Goal: Task Accomplishment & Management: Use online tool/utility

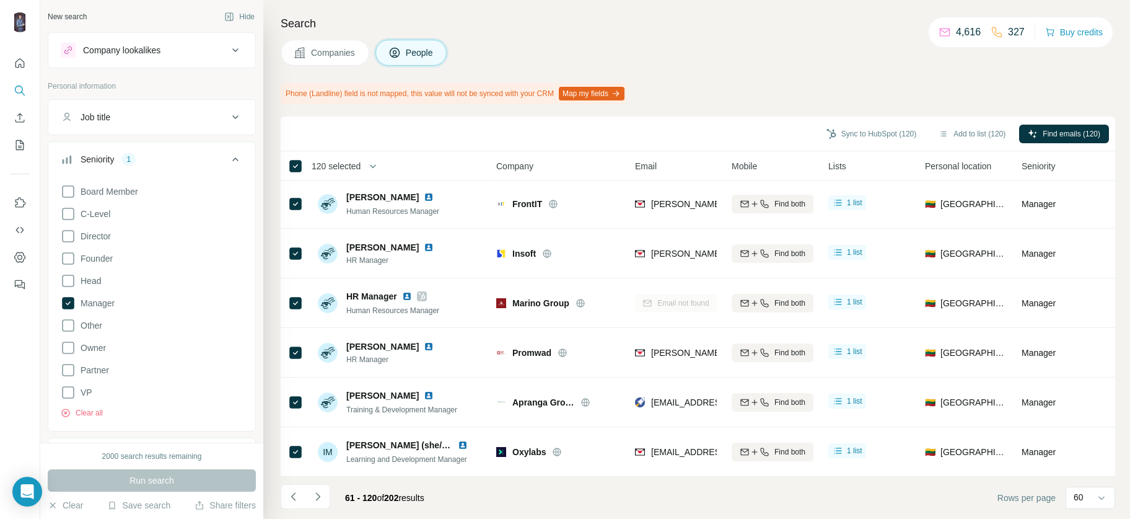
scroll to position [134, 0]
click at [319, 503] on button "Navigate to next page" at bounding box center [318, 496] width 25 height 25
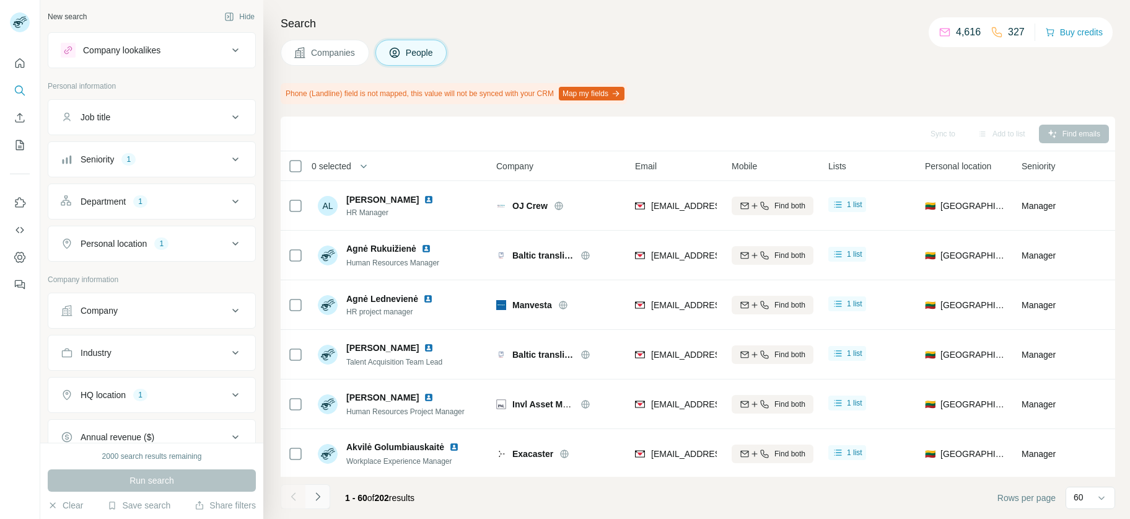
click at [327, 499] on button "Navigate to next page" at bounding box center [318, 496] width 25 height 25
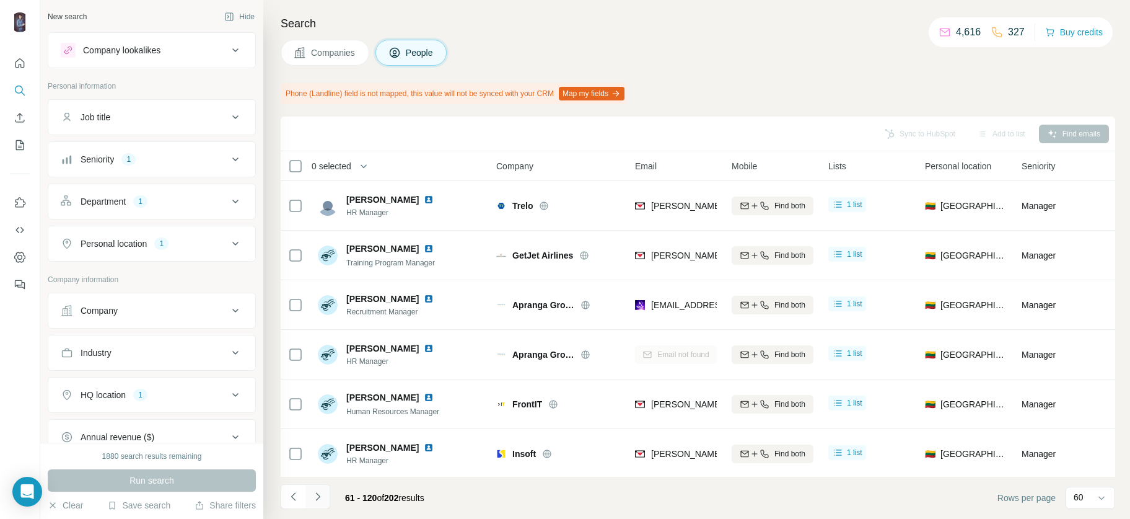
click at [327, 499] on button "Navigate to next page" at bounding box center [318, 496] width 25 height 25
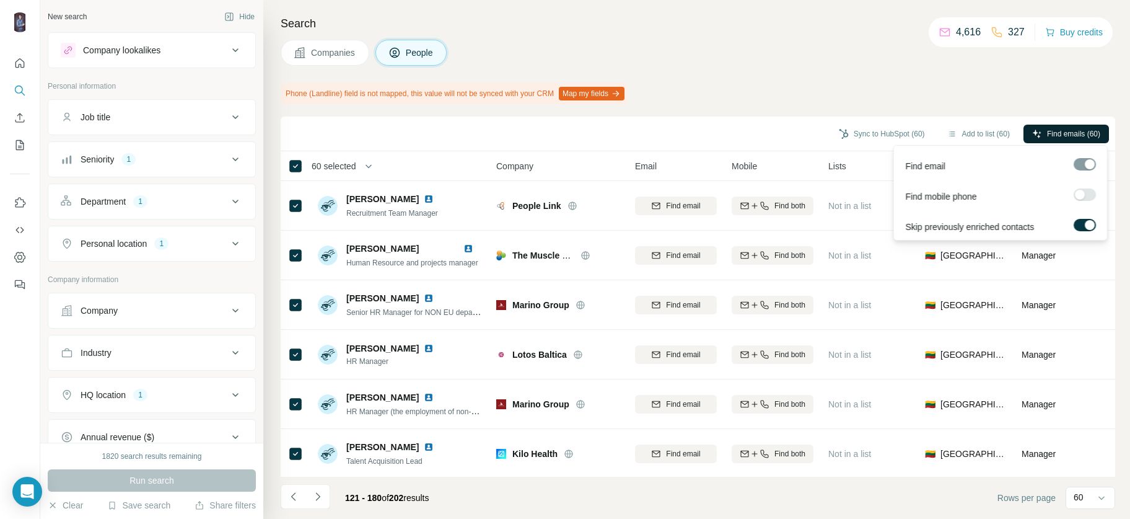
click at [1062, 130] on span "Find emails (60)" at bounding box center [1073, 133] width 53 height 11
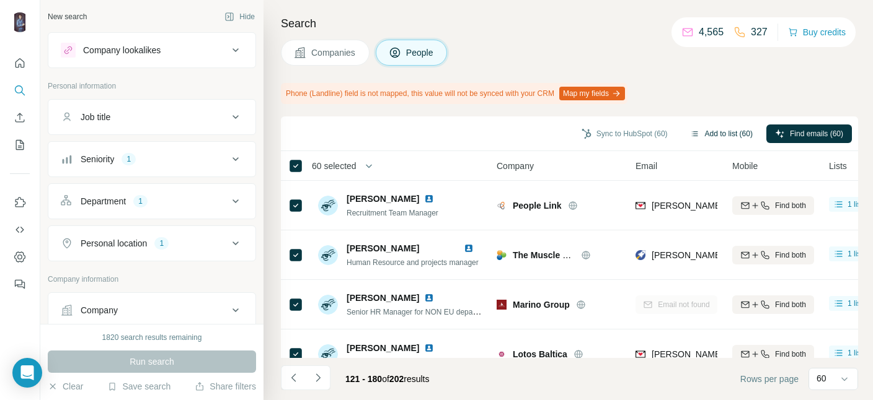
click at [711, 133] on button "Add to list (60)" at bounding box center [721, 134] width 80 height 19
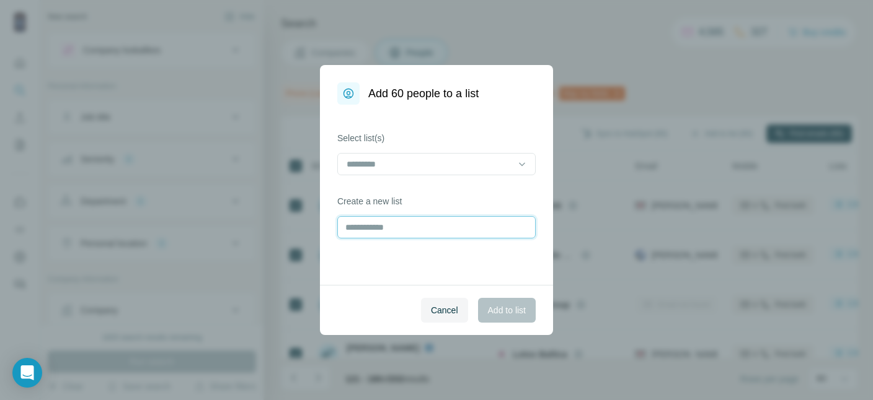
click at [420, 224] on input "text" at bounding box center [436, 227] width 198 height 22
type input "******"
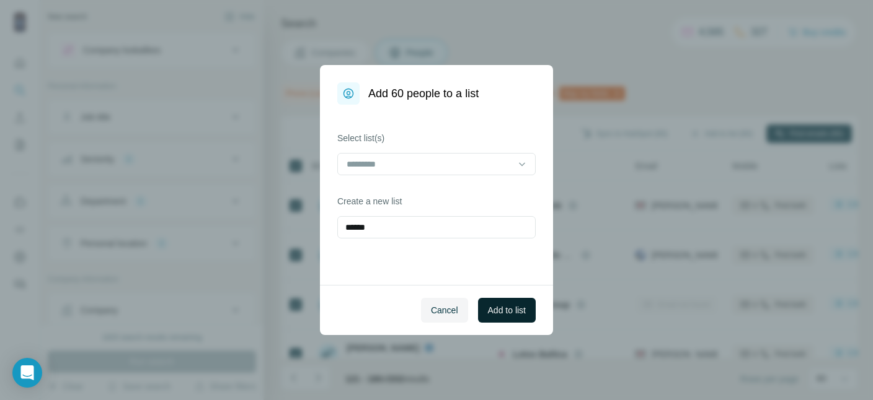
click at [528, 306] on button "Add to list" at bounding box center [507, 310] width 58 height 25
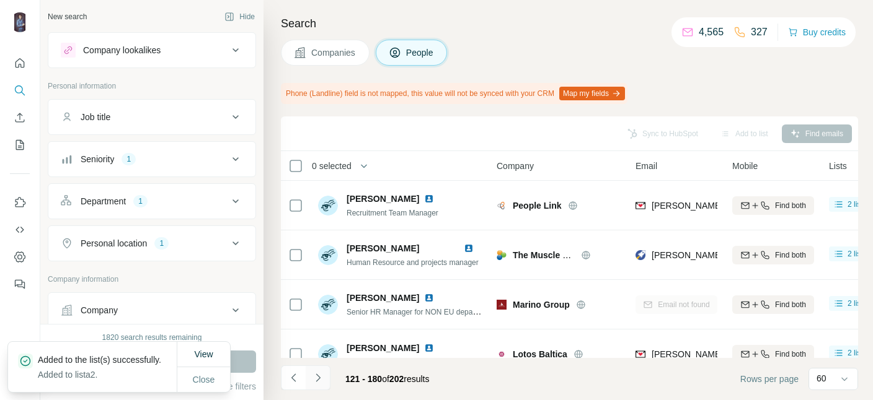
click at [318, 376] on icon "Navigate to next page" at bounding box center [318, 378] width 12 height 12
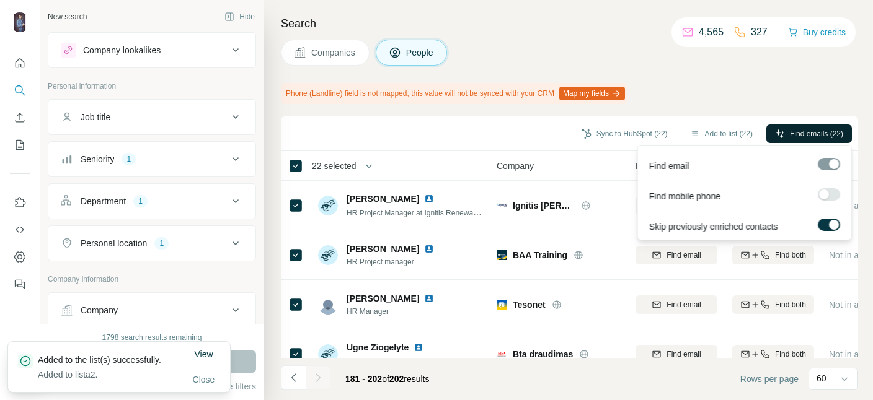
click at [800, 134] on span "Find emails (22)" at bounding box center [816, 133] width 53 height 11
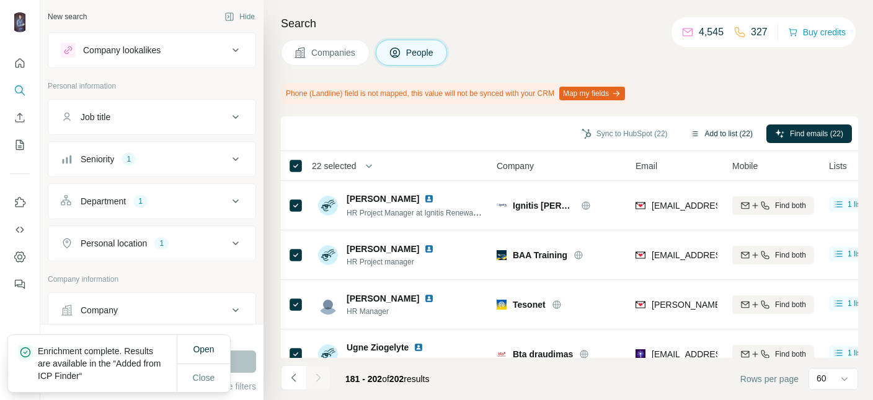
click at [720, 137] on button "Add to list (22)" at bounding box center [721, 134] width 80 height 19
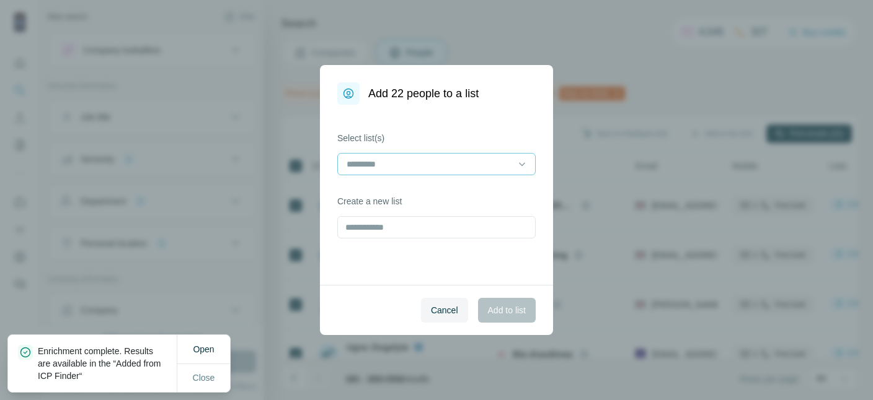
click at [454, 164] on input at bounding box center [428, 164] width 167 height 14
click at [481, 162] on input at bounding box center [428, 164] width 167 height 14
click at [451, 253] on div "Select list(s) Create a new list" at bounding box center [436, 195] width 233 height 180
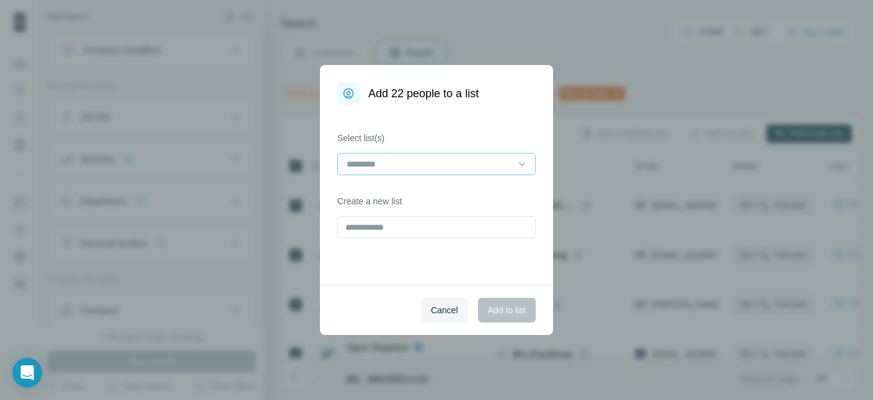
click at [492, 165] on input at bounding box center [428, 164] width 167 height 14
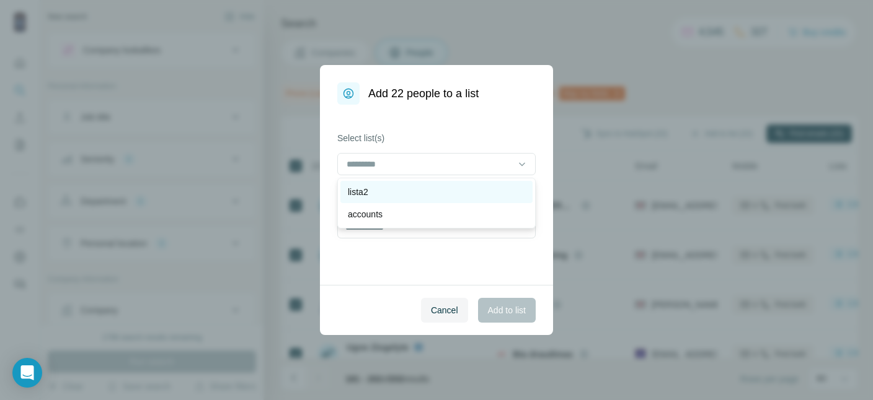
click at [400, 198] on div "lista2" at bounding box center [436, 192] width 192 height 22
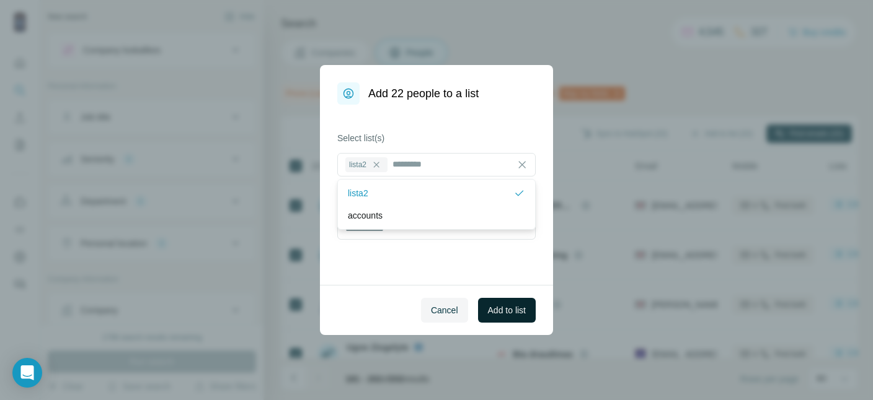
click at [526, 314] on span "Add to list" at bounding box center [507, 310] width 38 height 12
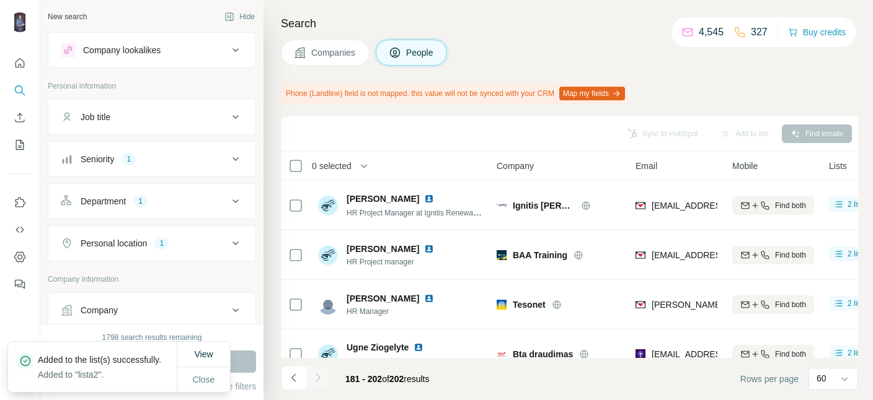
click at [209, 132] on div "Job title" at bounding box center [152, 117] width 208 height 36
click at [187, 167] on button "Seniority 1" at bounding box center [151, 159] width 207 height 30
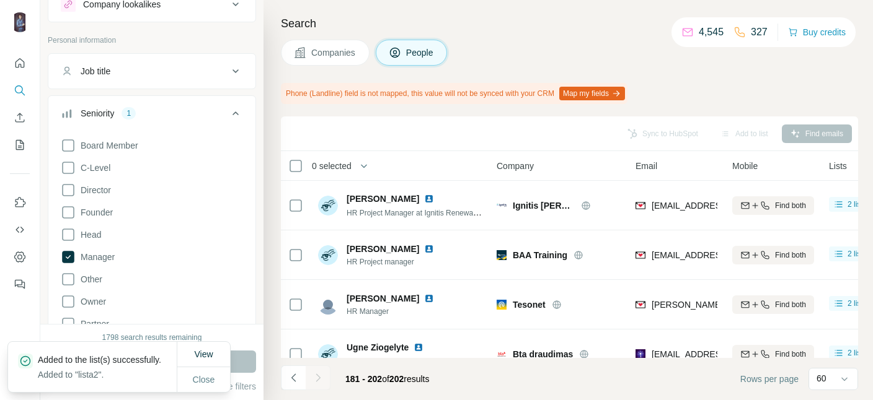
scroll to position [68, 0]
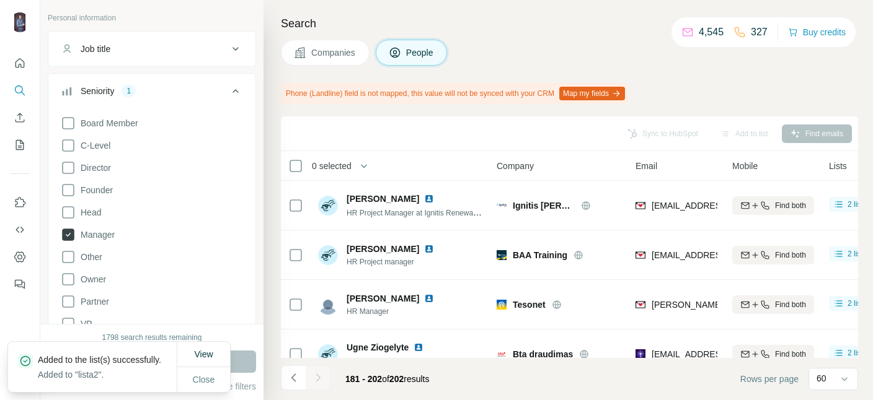
click at [76, 236] on span "Manager" at bounding box center [95, 235] width 39 height 12
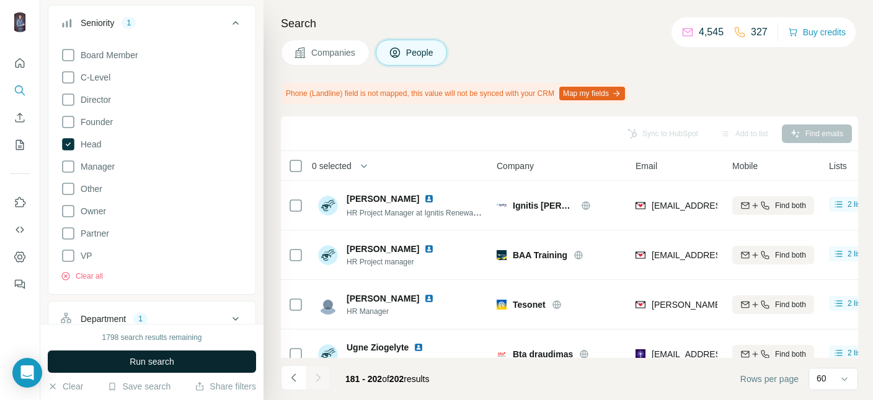
click at [188, 360] on button "Run search" at bounding box center [152, 362] width 208 height 22
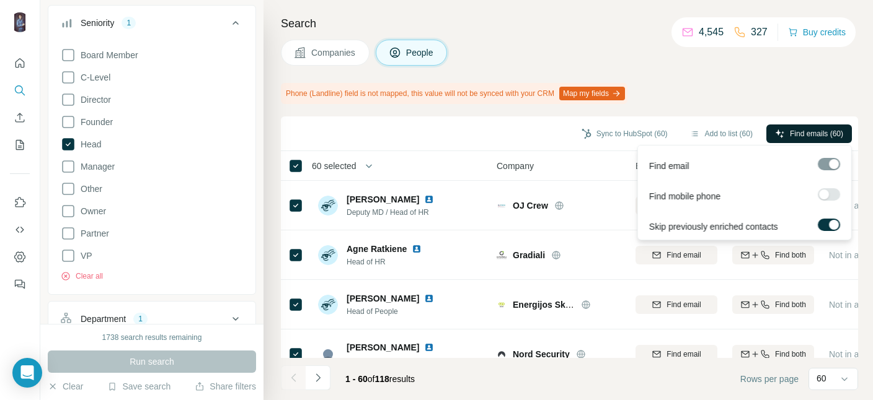
click at [797, 132] on span "Find emails (60)" at bounding box center [816, 133] width 53 height 11
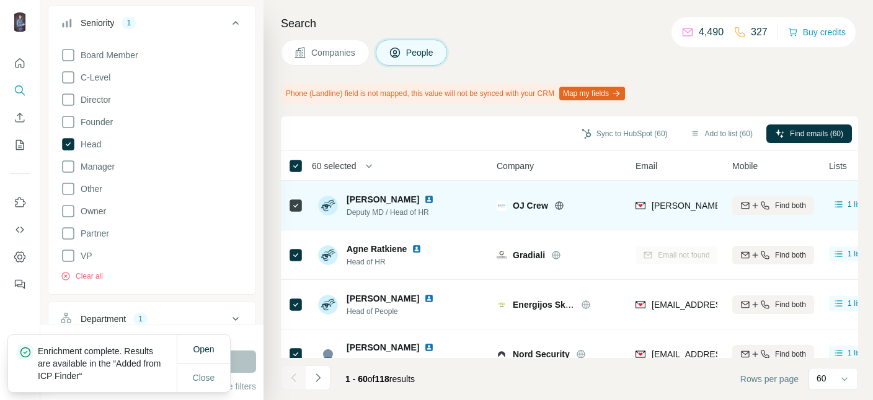
click at [667, 224] on td "[PERSON_NAME][EMAIL_ADDRESS][DOMAIN_NAME]" at bounding box center [676, 206] width 97 height 50
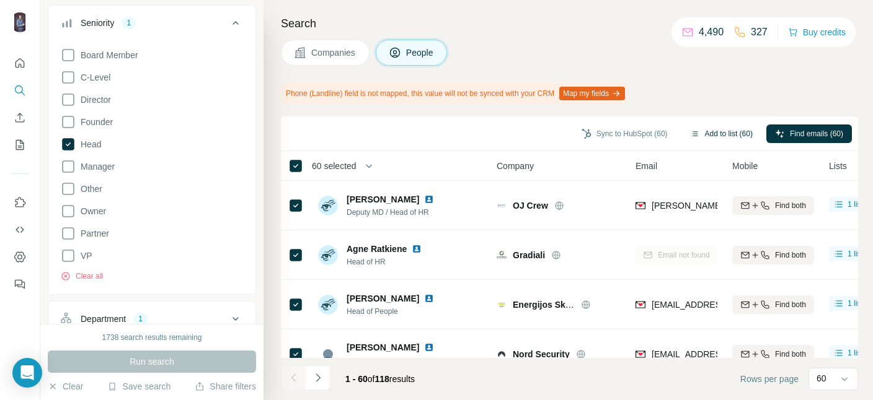
click at [716, 141] on button "Add to list (60)" at bounding box center [721, 134] width 80 height 19
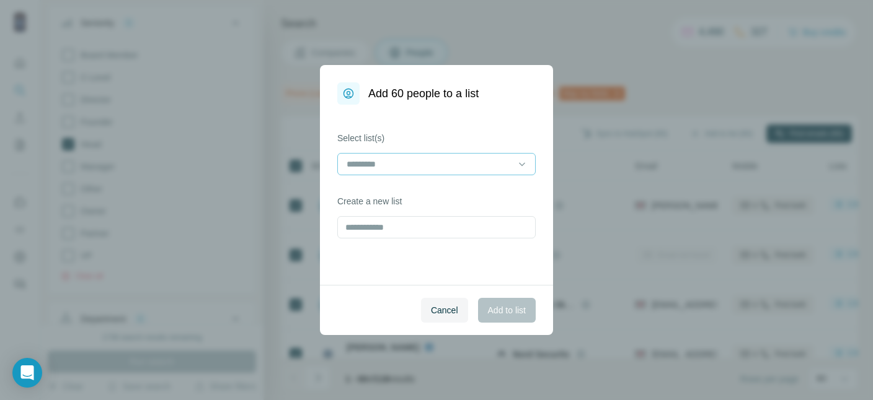
click at [444, 172] on div at bounding box center [428, 164] width 167 height 21
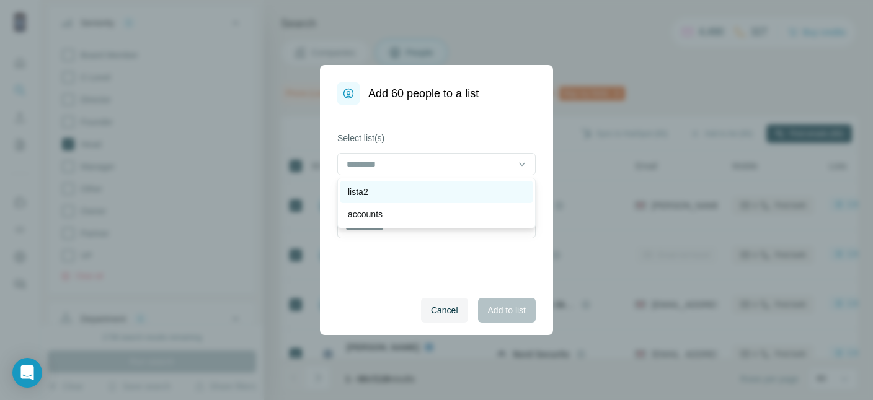
click at [412, 187] on div "lista2" at bounding box center [436, 192] width 177 height 12
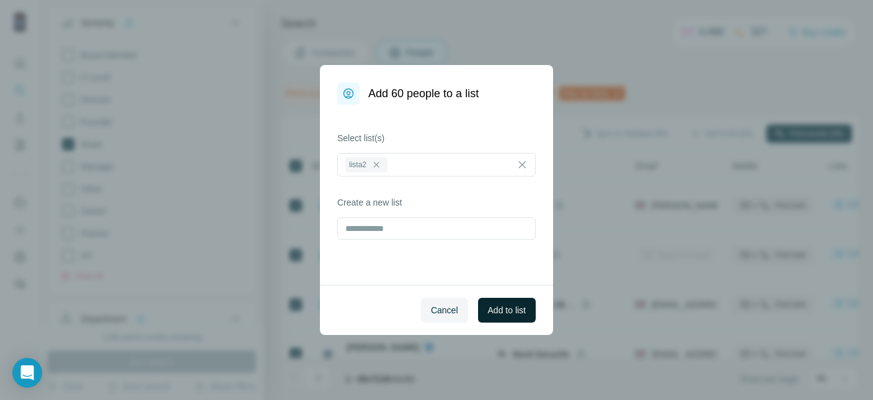
click at [504, 313] on span "Add to list" at bounding box center [507, 310] width 38 height 12
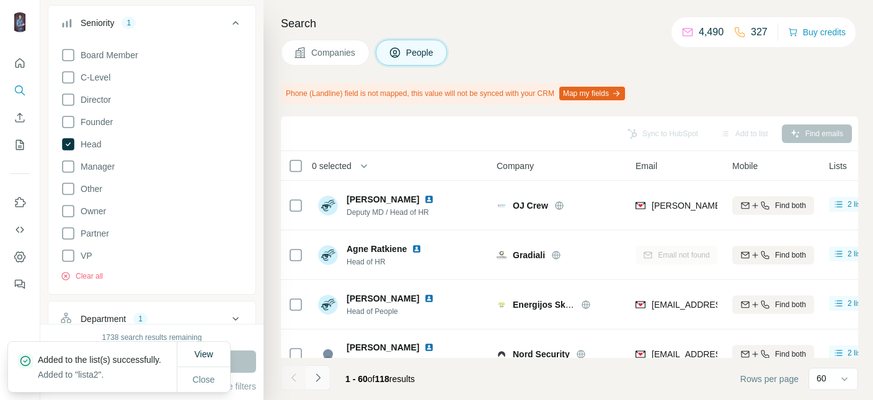
click at [319, 375] on icon "Navigate to next page" at bounding box center [318, 378] width 12 height 12
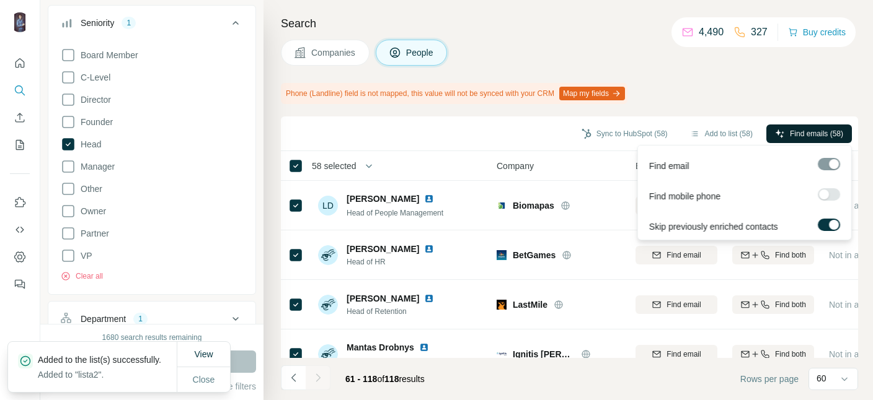
click at [814, 137] on span "Find emails (58)" at bounding box center [816, 133] width 53 height 11
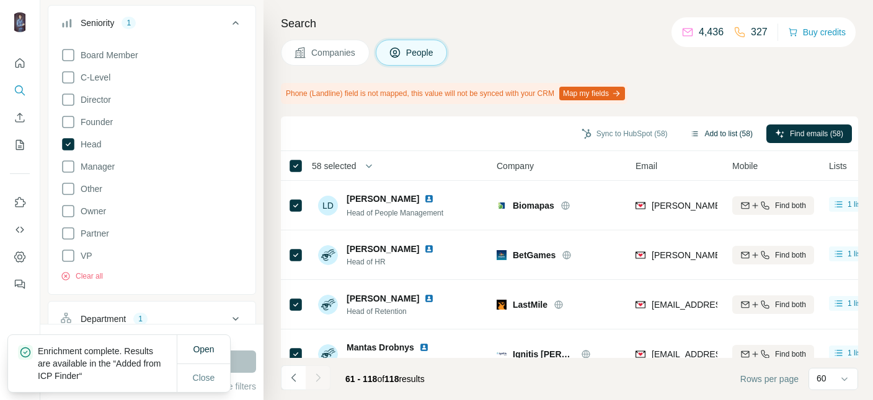
click at [738, 137] on button "Add to list (58)" at bounding box center [721, 134] width 80 height 19
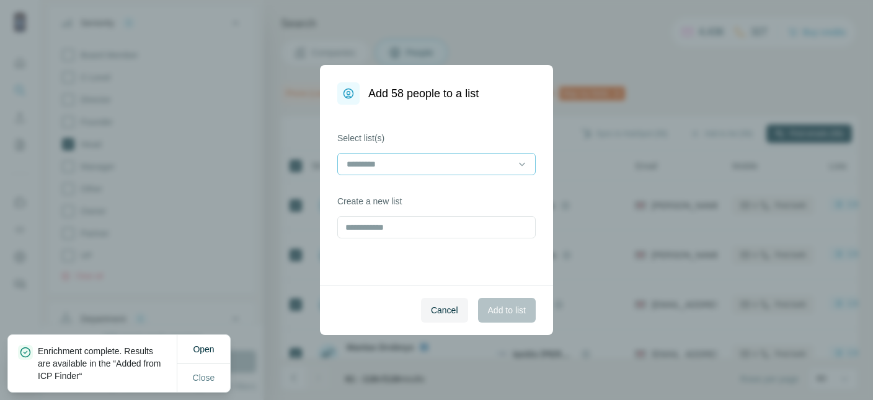
click at [464, 172] on div at bounding box center [428, 164] width 167 height 21
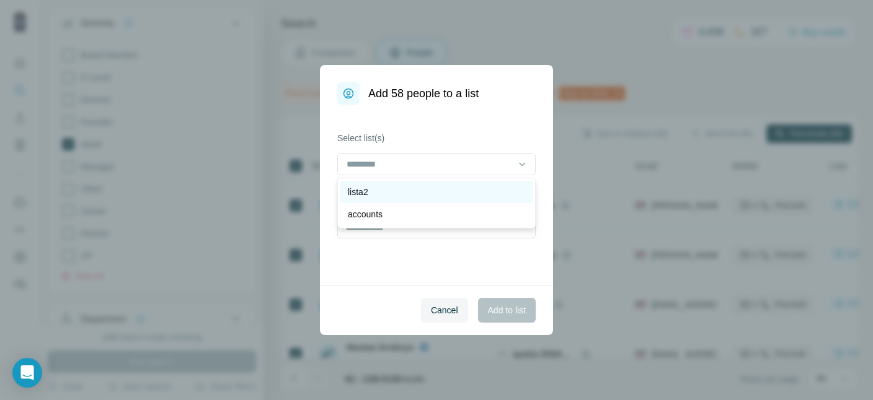
click at [418, 188] on div "lista2" at bounding box center [436, 192] width 177 height 12
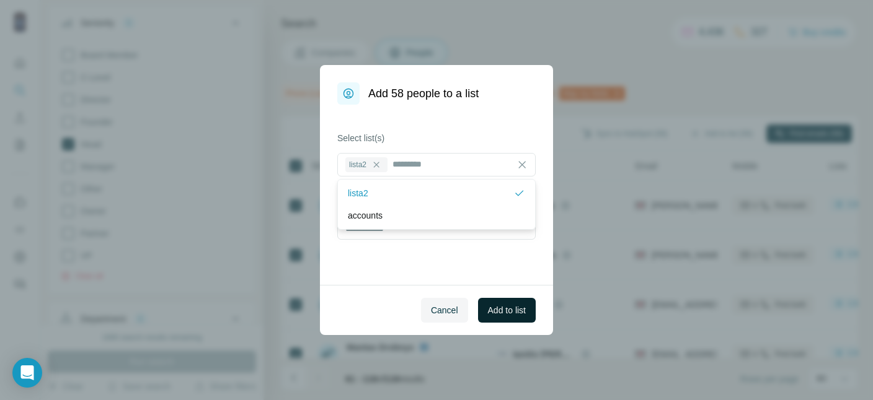
click at [528, 308] on button "Add to list" at bounding box center [507, 310] width 58 height 25
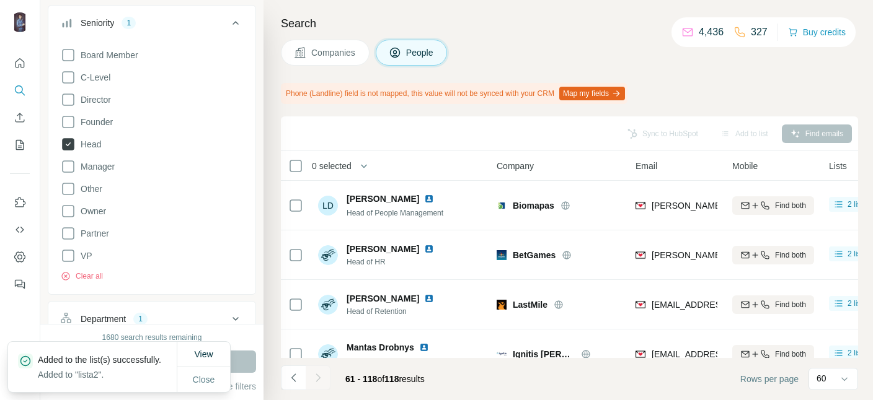
click at [98, 141] on span "Head" at bounding box center [88, 144] width 25 height 12
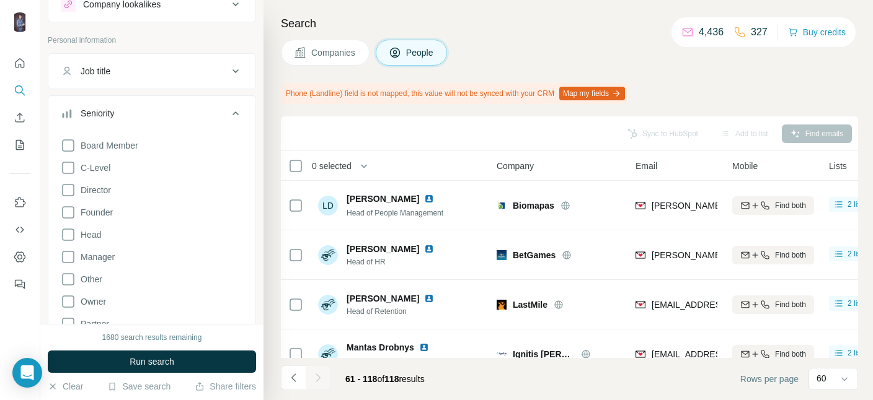
scroll to position [68, 0]
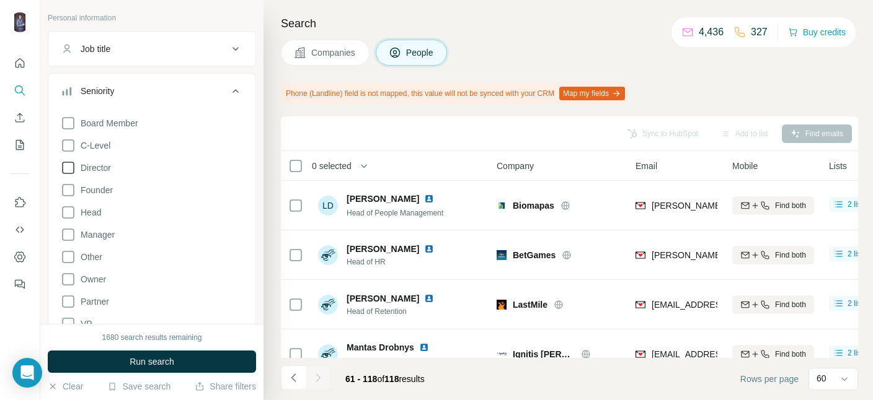
click at [102, 169] on span "Director" at bounding box center [93, 168] width 35 height 12
click at [162, 371] on button "Run search" at bounding box center [152, 362] width 208 height 22
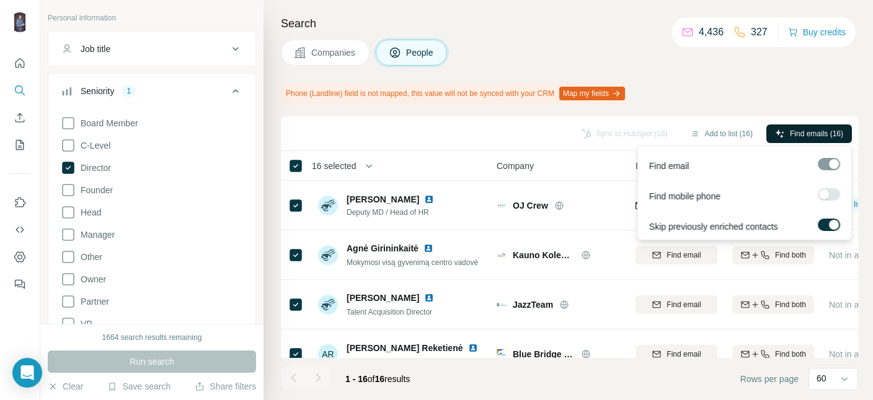
click at [821, 134] on span "Find emails (16)" at bounding box center [816, 133] width 53 height 11
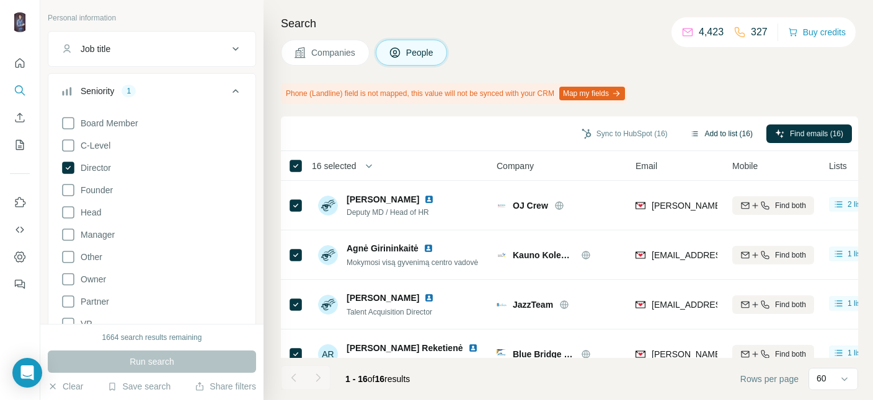
click at [721, 136] on button "Add to list (16)" at bounding box center [721, 134] width 80 height 19
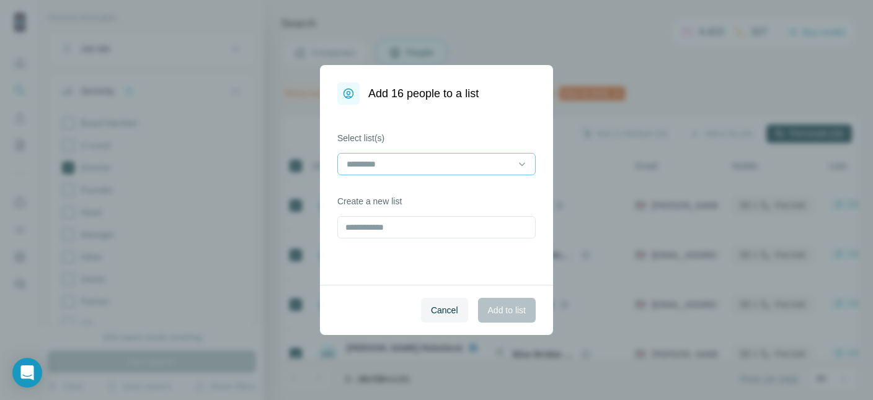
click at [412, 168] on input at bounding box center [428, 164] width 167 height 14
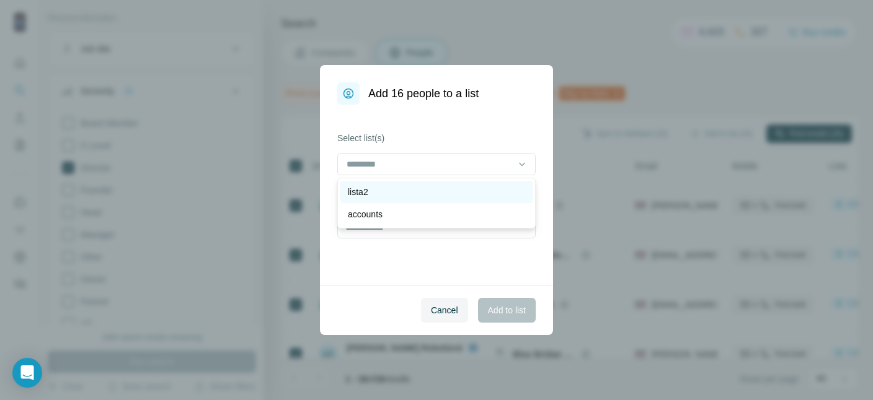
click at [403, 197] on div "lista2" at bounding box center [436, 192] width 177 height 12
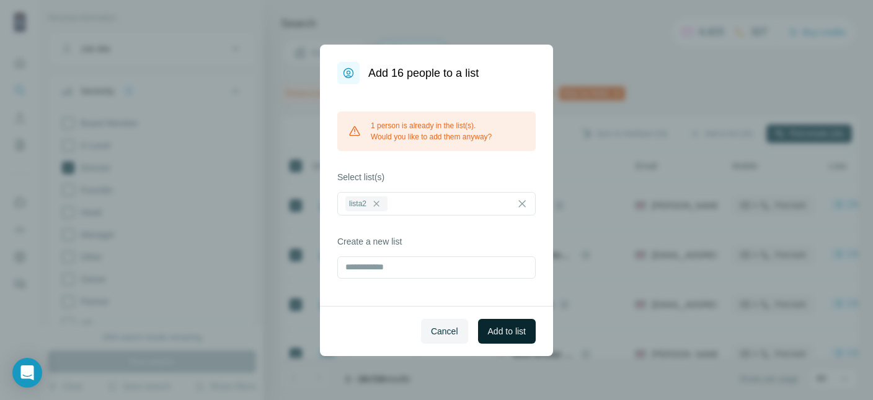
click at [514, 330] on span "Add to list" at bounding box center [507, 331] width 38 height 12
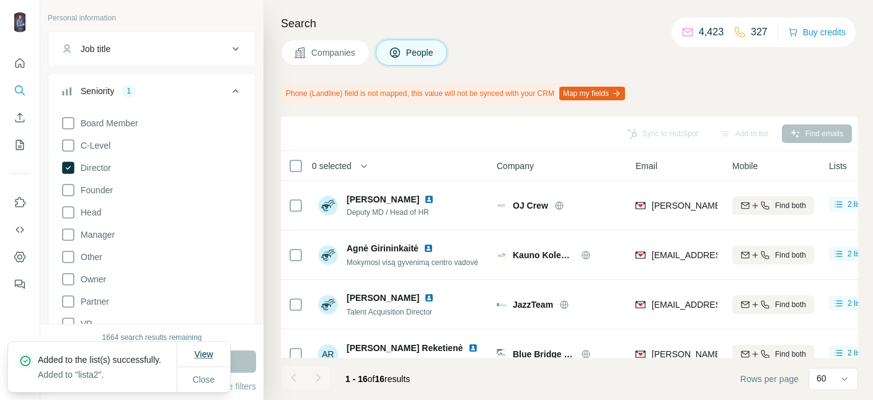
click at [201, 356] on span "View" at bounding box center [203, 355] width 19 height 10
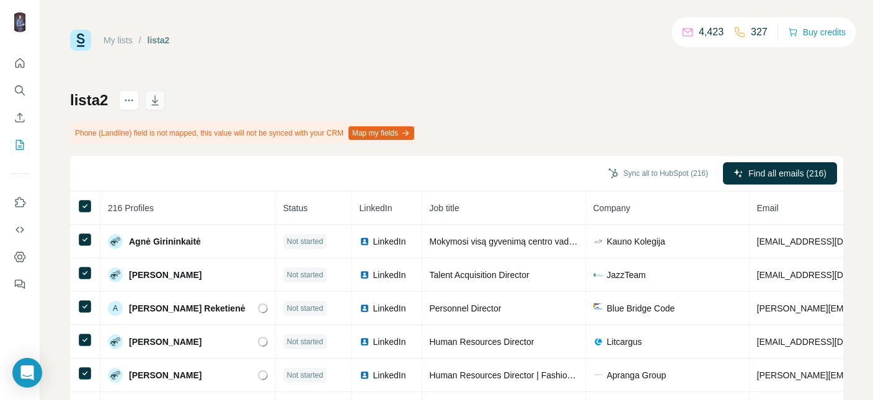
click at [152, 95] on icon "button" at bounding box center [155, 100] width 12 height 12
